Goal: Find specific page/section: Find specific page/section

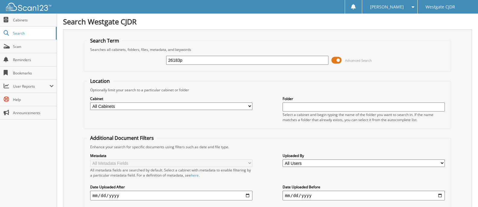
type input "26183p"
click at [20, 22] on span "Cabinets" at bounding box center [33, 19] width 41 height 5
